Goal: Task Accomplishment & Management: Use online tool/utility

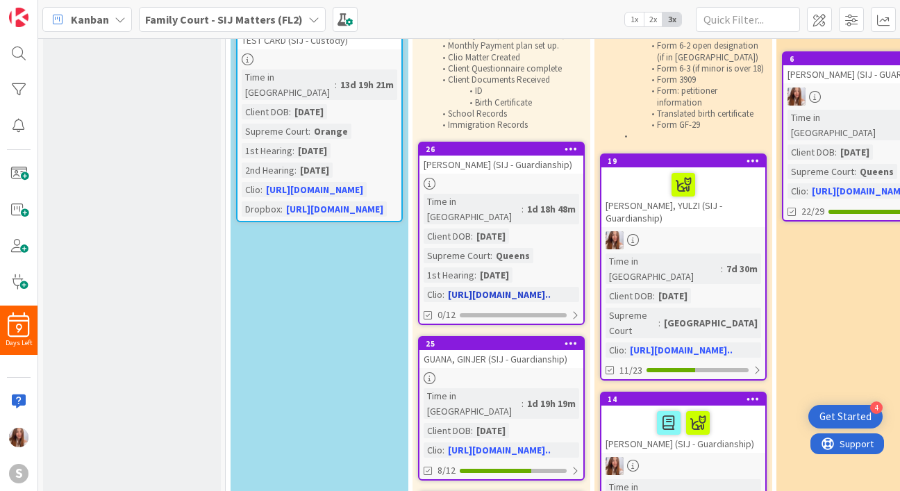
click at [494, 288] on link "https://app.clio.com/nc..." at bounding box center [499, 294] width 103 height 12
click at [0, 0] on div "9 Days Left S Kanban Family Court - SIJ Matters (FL2) 1x 2x 3x 0 Board Policies…" at bounding box center [450, 245] width 900 height 491
click at [722, 260] on link "19 CERON, YULZI (SIJ - Guardianship) Time in Column : 7d 30m Client DOB : 03/04…" at bounding box center [683, 266] width 167 height 227
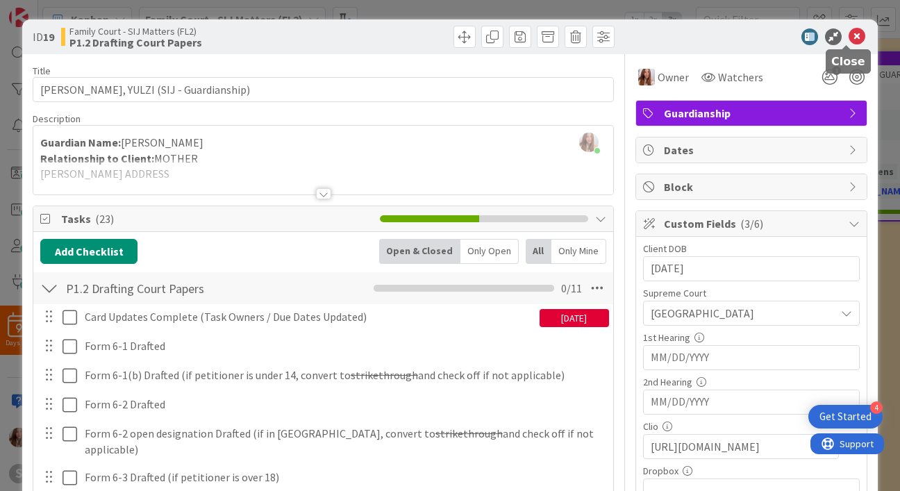
click at [722, 41] on icon at bounding box center [856, 36] width 17 height 17
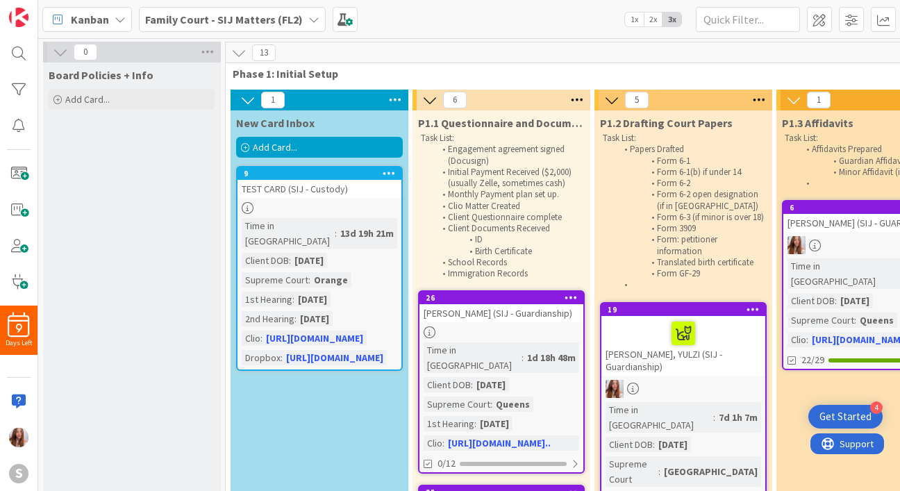
click at [297, 155] on div "Add Card..." at bounding box center [319, 147] width 167 height 21
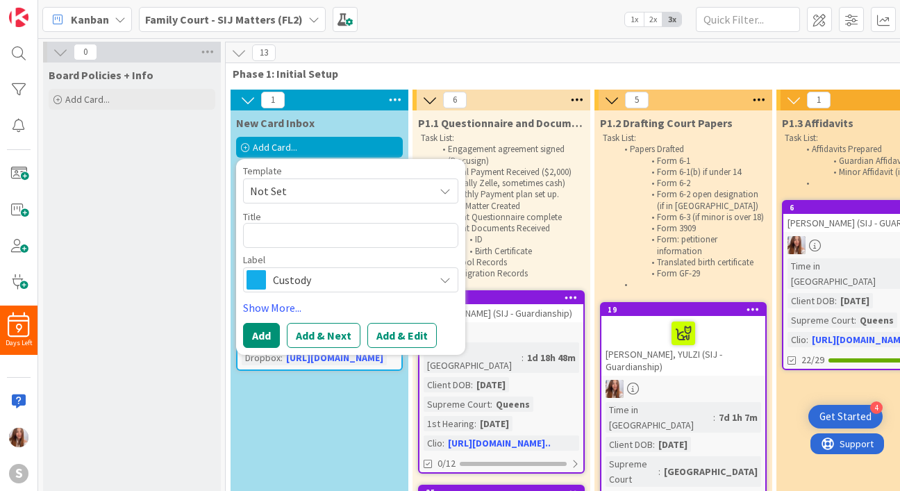
click at [300, 187] on span "Not Set" at bounding box center [337, 191] width 174 height 18
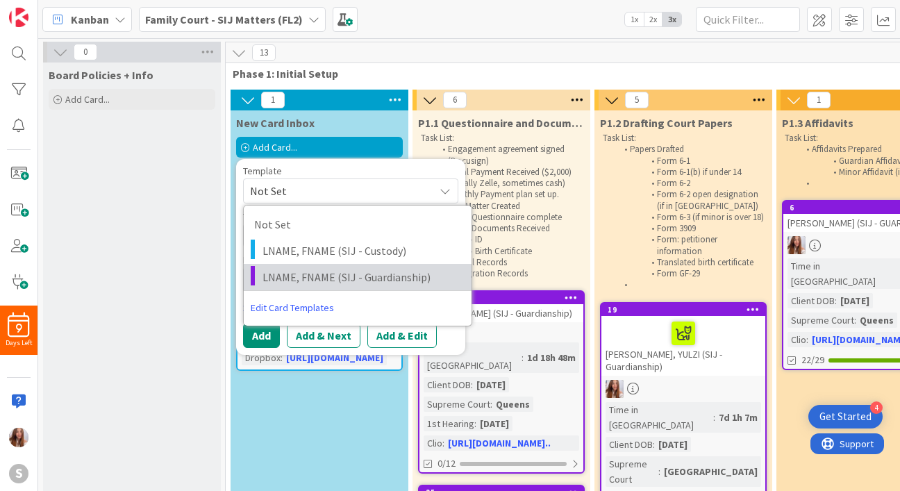
click at [416, 268] on span "LNAME, FNAME (SIJ - Guardianship)" at bounding box center [361, 277] width 199 height 18
type textarea "x"
type textarea "LNAME, FNAME (SIJ - Guardianship)"
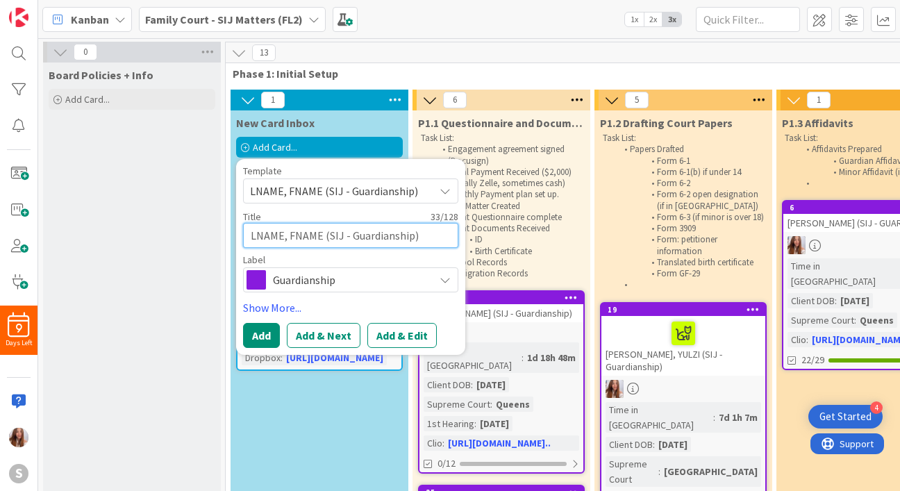
drag, startPoint x: 321, startPoint y: 235, endPoint x: 238, endPoint y: 233, distance: 82.6
click at [238, 233] on div "Template LNAME, FNAME (SIJ - Guardianship) Not Set LNAME, FNAME (SIJ - Custody)…" at bounding box center [350, 257] width 229 height 196
type textarea "x"
type textarea "(SIJ - Guardianship)"
type textarea "x"
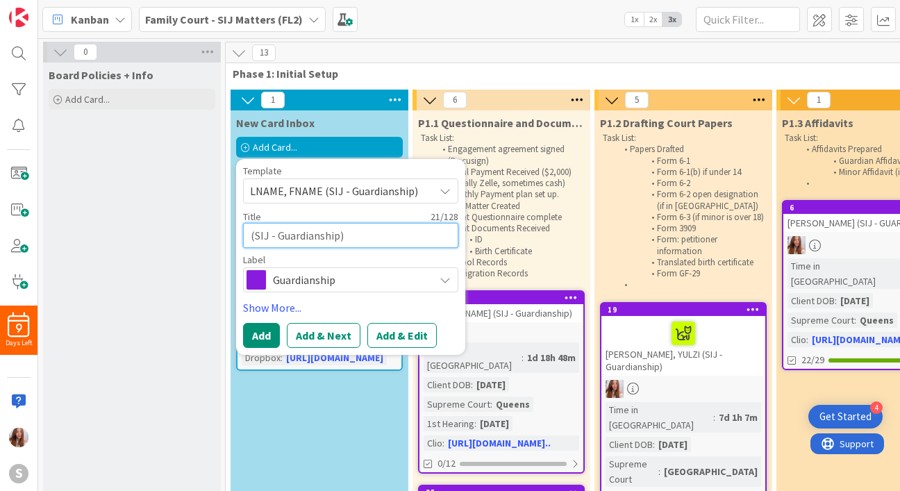
type textarea "N (SIJ - Guardianship)"
type textarea "x"
type textarea "NO (SIJ - Guardianship)"
type textarea "x"
type textarea "NOL (SIJ - Guardianship)"
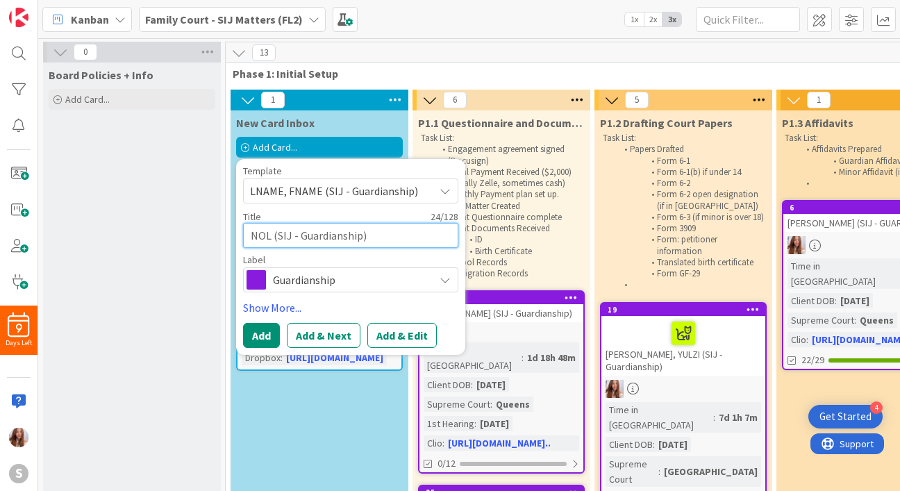
type textarea "x"
type textarea "NOLA (SIJ - Guardianship)"
type textarea "x"
type textarea "NOLA, (SIJ - Guardianship)"
type textarea "x"
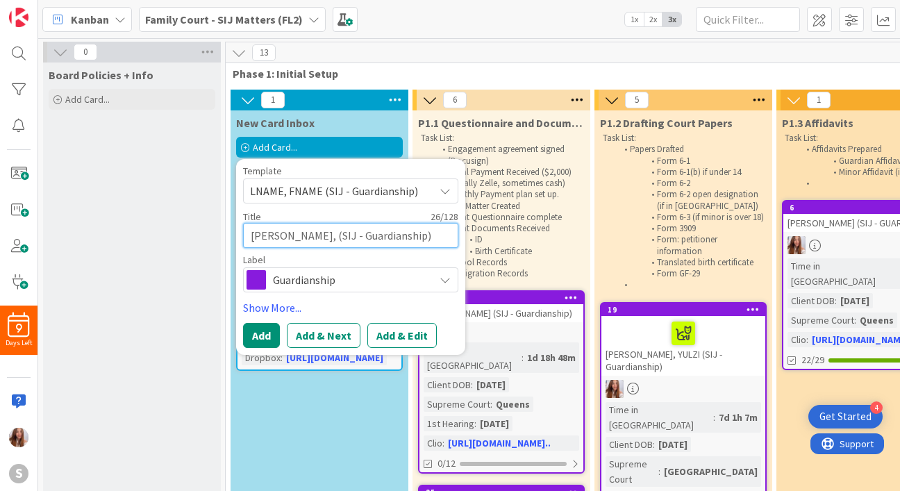
type textarea "NOLA, (SIJ - Guardianship)"
type textarea "x"
type textarea "NOLA, R (SIJ - Guardianship)"
type textarea "x"
type textarea "NOLA, RO (SIJ - Guardianship)"
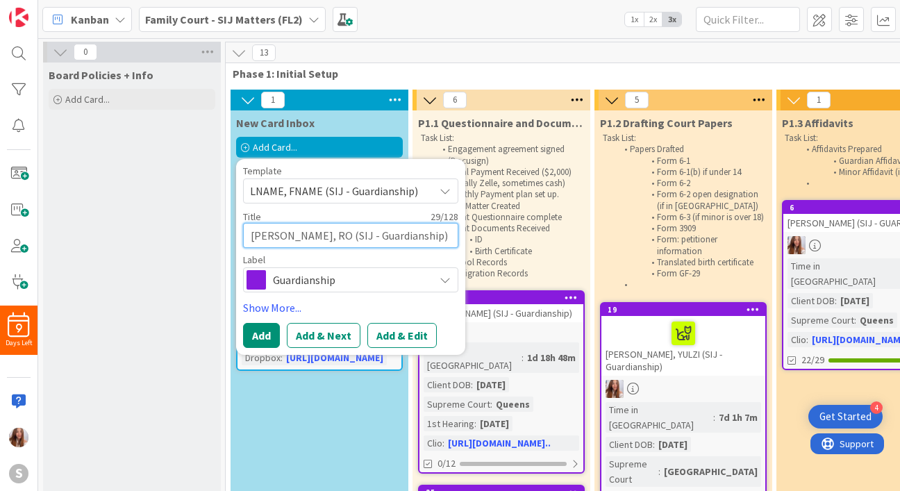
type textarea "x"
type textarea "NOLA, ROS (SIJ - Guardianship)"
type textarea "x"
type textarea "NOLA, ROSA (SIJ - Guardianship)"
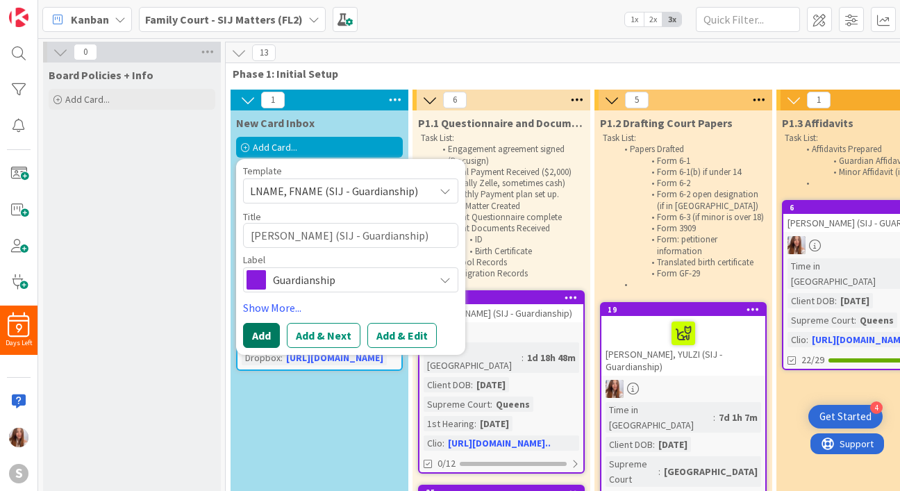
click at [267, 344] on button "Add" at bounding box center [261, 335] width 37 height 25
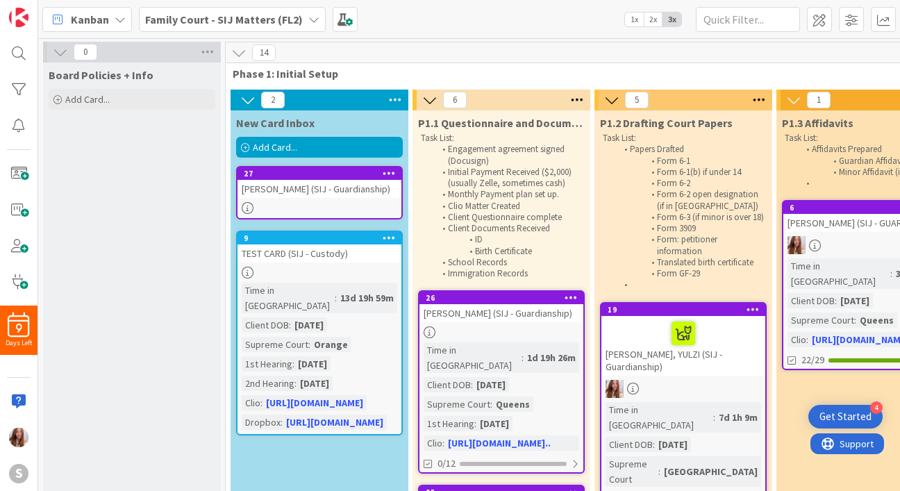
click at [305, 194] on div "NOLA, ROSA (SIJ - Guardianship)" at bounding box center [319, 189] width 164 height 18
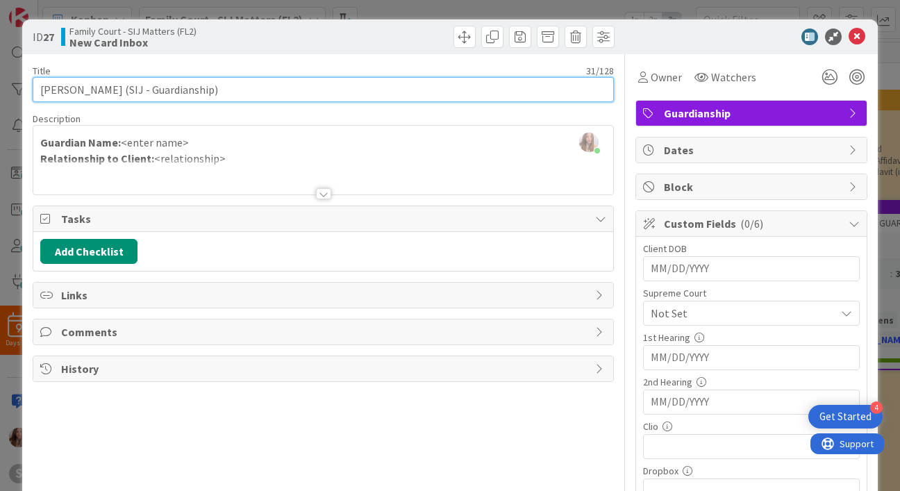
click at [54, 89] on input "NOLA, ROSA (SIJ - Guardianship)" at bounding box center [323, 89] width 580 height 25
type input "[PERSON_NAME] (SIJ - Guardianship)"
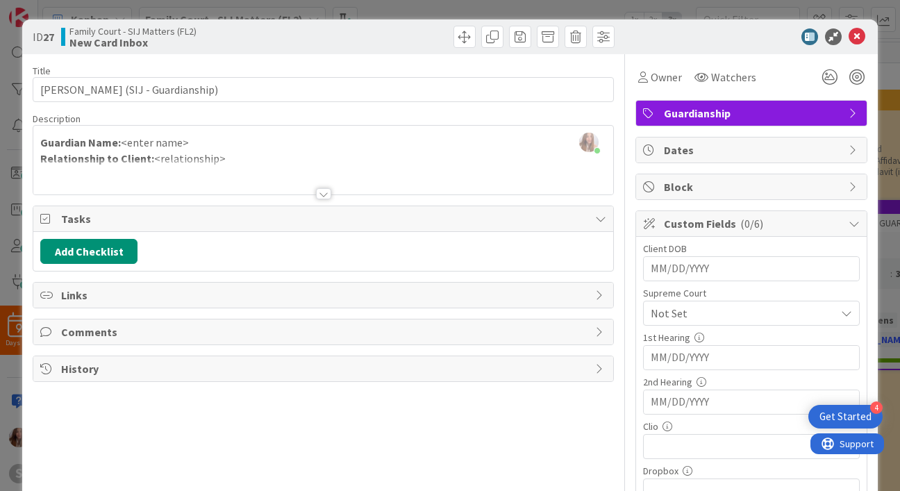
click at [201, 137] on div "Abigail Ruiz joined 2 m ago Guardian Name: <enter name> Relationship to Client:…" at bounding box center [322, 160] width 579 height 69
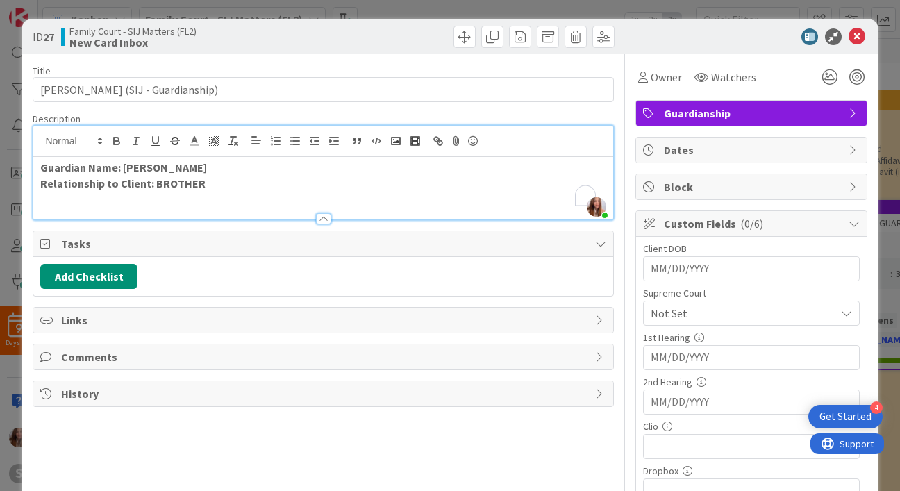
click at [707, 280] on input "MM/DD/YYYY" at bounding box center [750, 269] width 201 height 24
type input "[DATE]"
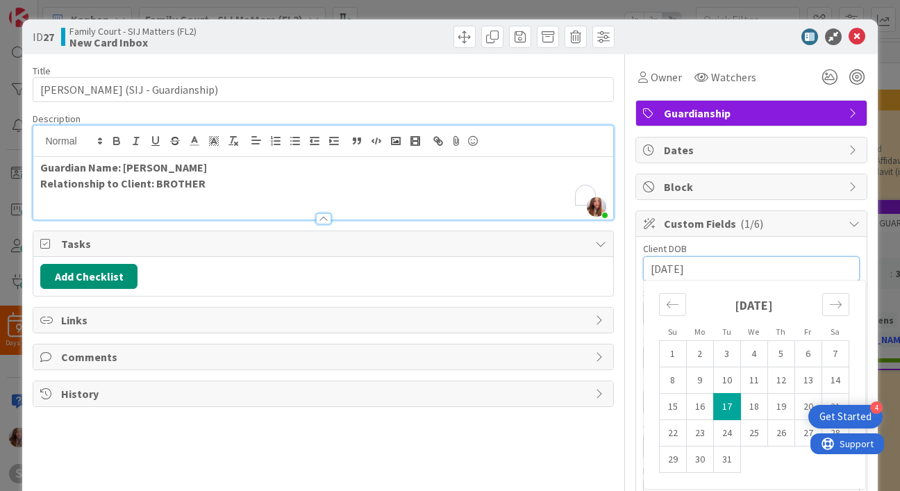
click at [722, 254] on div "Client DOB 05/17/2005 Navigate forward to interact with the calendar and select…" at bounding box center [751, 262] width 217 height 37
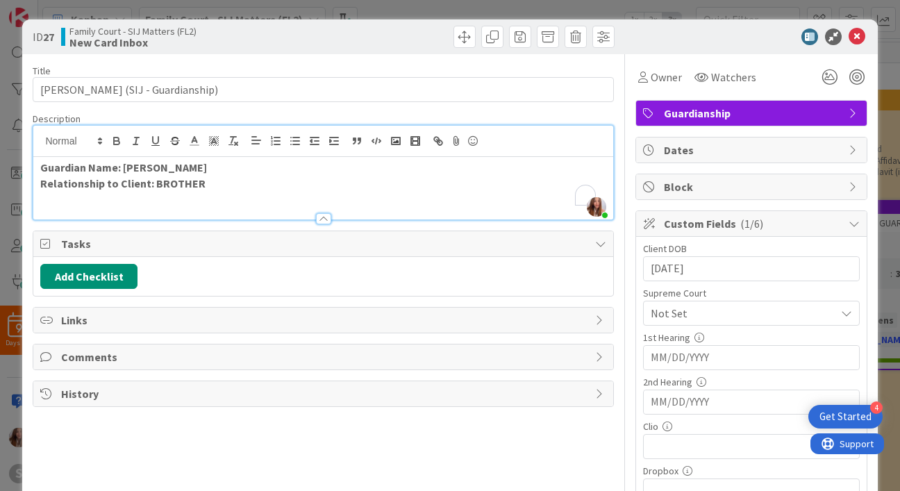
scroll to position [160, 0]
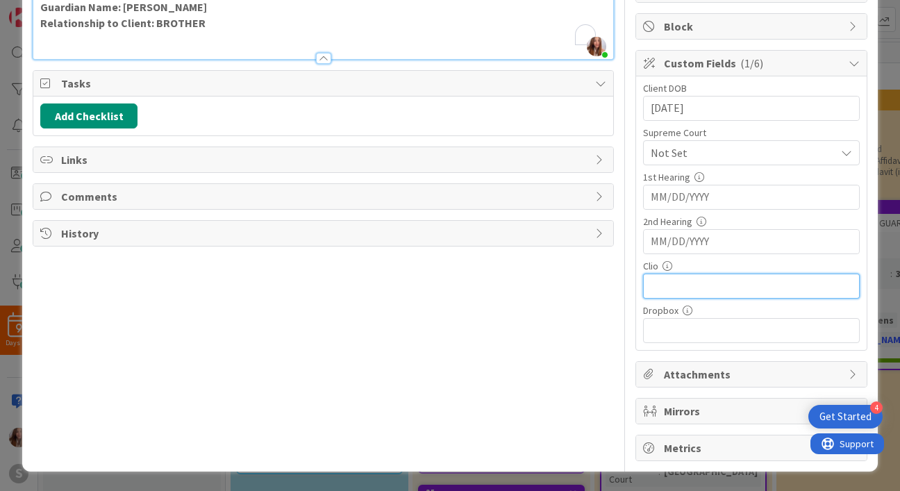
click at [710, 289] on input "text" at bounding box center [751, 285] width 217 height 25
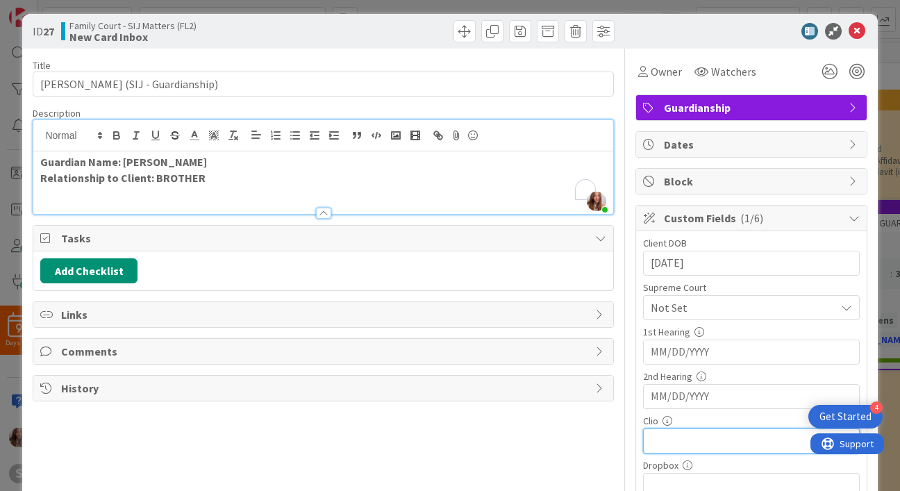
scroll to position [0, 0]
